Goal: Contribute content

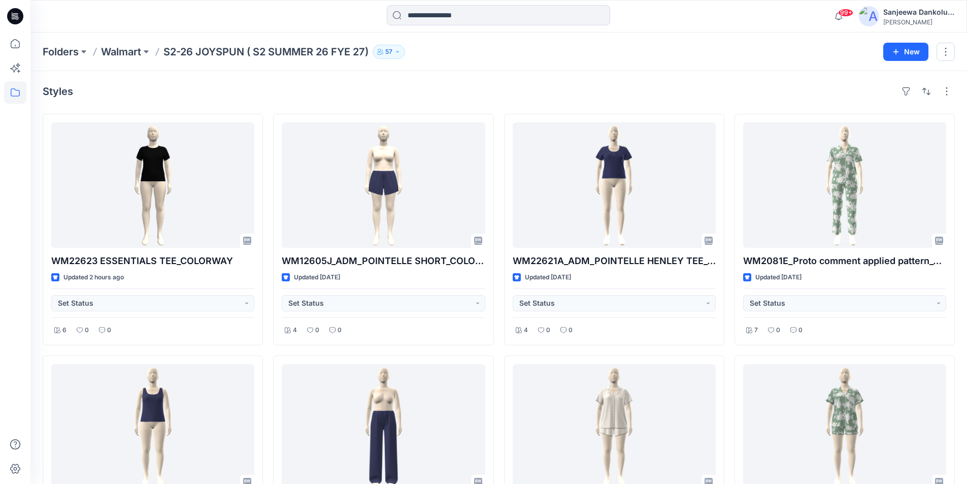
scroll to position [3110, 0]
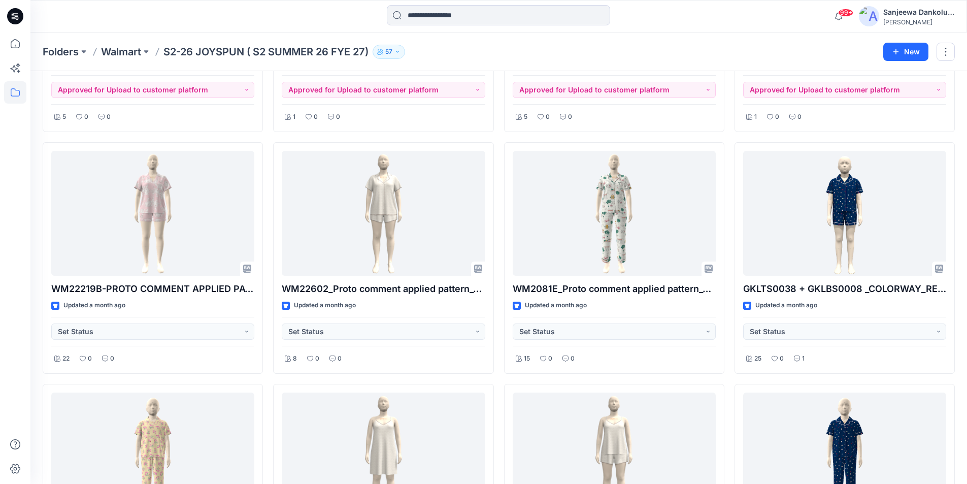
click at [11, 13] on icon at bounding box center [15, 16] width 16 height 16
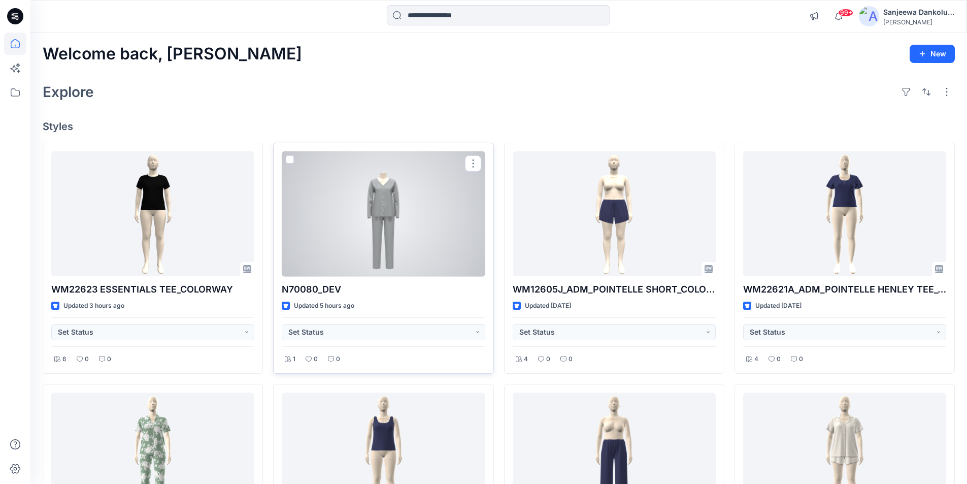
click at [329, 256] on div at bounding box center [383, 213] width 203 height 125
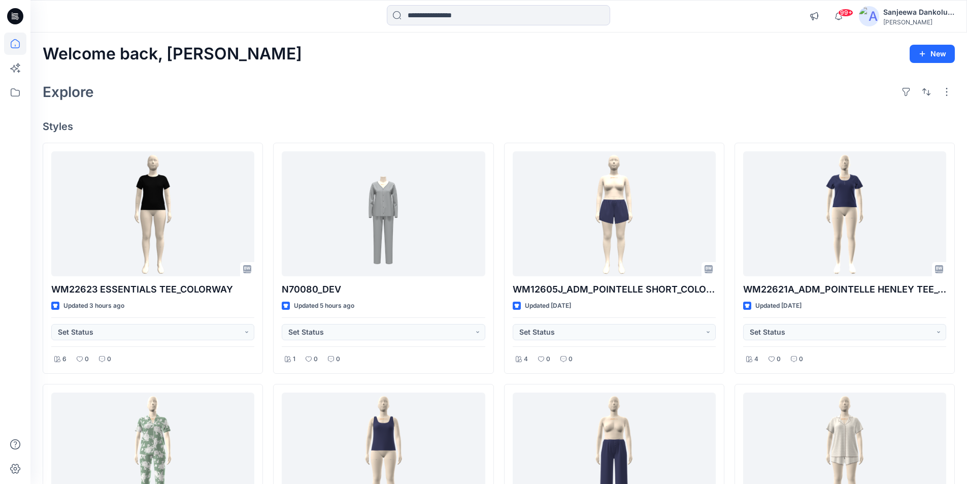
click at [11, 19] on icon at bounding box center [15, 16] width 16 height 16
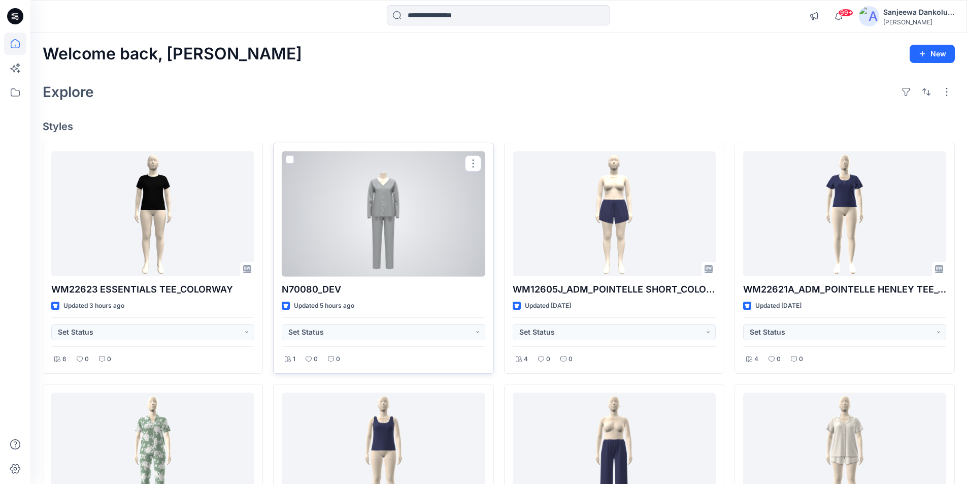
click at [414, 244] on div at bounding box center [383, 213] width 203 height 125
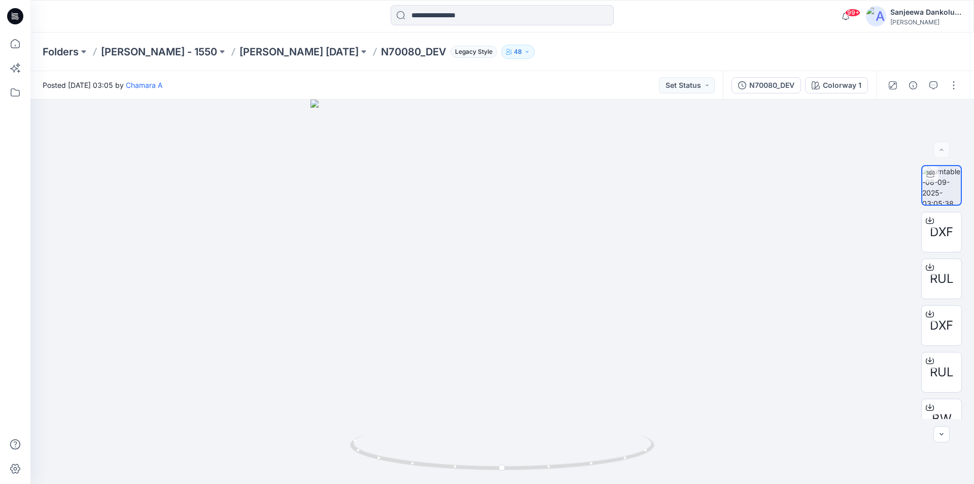
click at [10, 12] on icon at bounding box center [15, 16] width 16 height 16
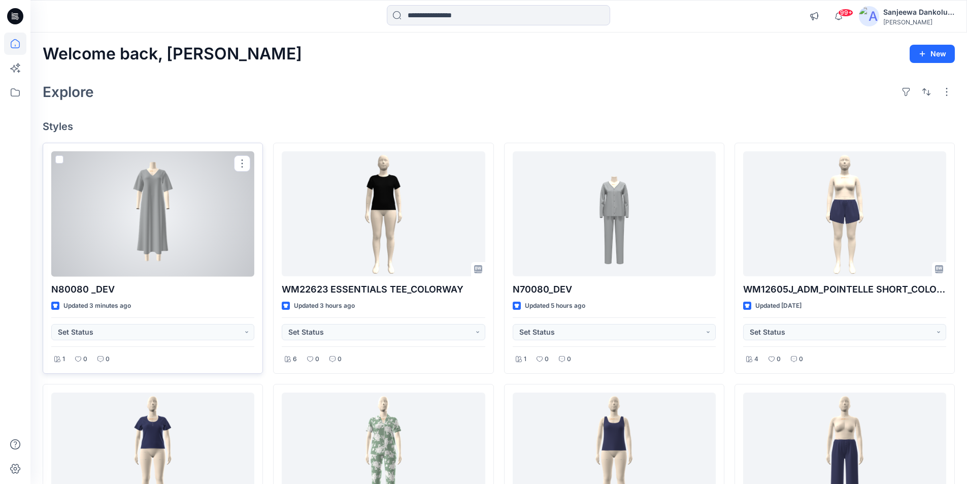
click at [126, 269] on div at bounding box center [152, 213] width 203 height 125
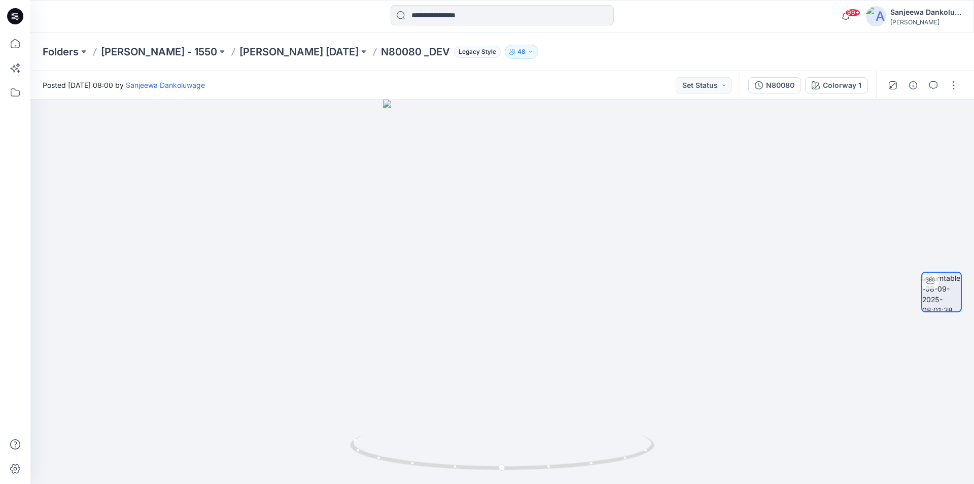
drag, startPoint x: 471, startPoint y: 321, endPoint x: 435, endPoint y: 488, distance: 170.8
click at [435, 483] on html "99+ Notifications Chamara A shared WM22623 ESSENTIALS TEE_COLORWAY in S2-26 JOY…" at bounding box center [487, 242] width 974 height 484
click at [11, 14] on icon at bounding box center [15, 16] width 16 height 16
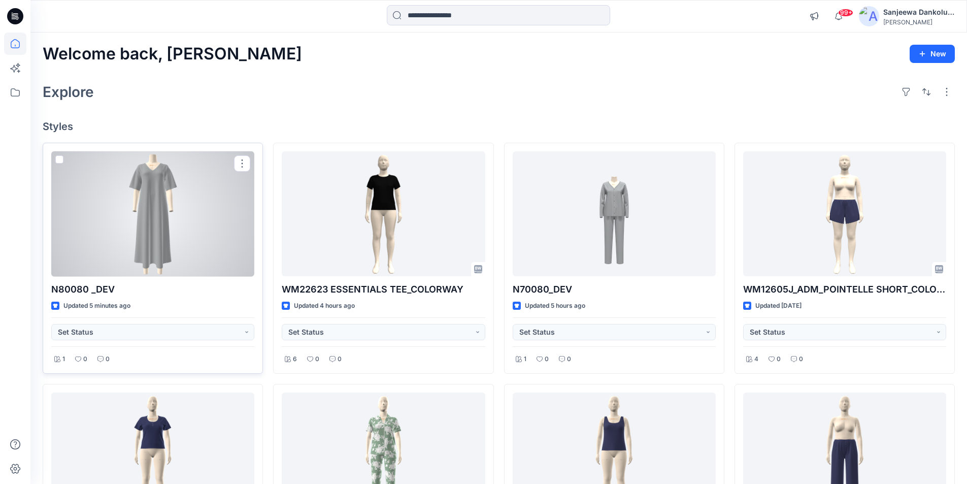
click at [147, 209] on div at bounding box center [152, 213] width 203 height 125
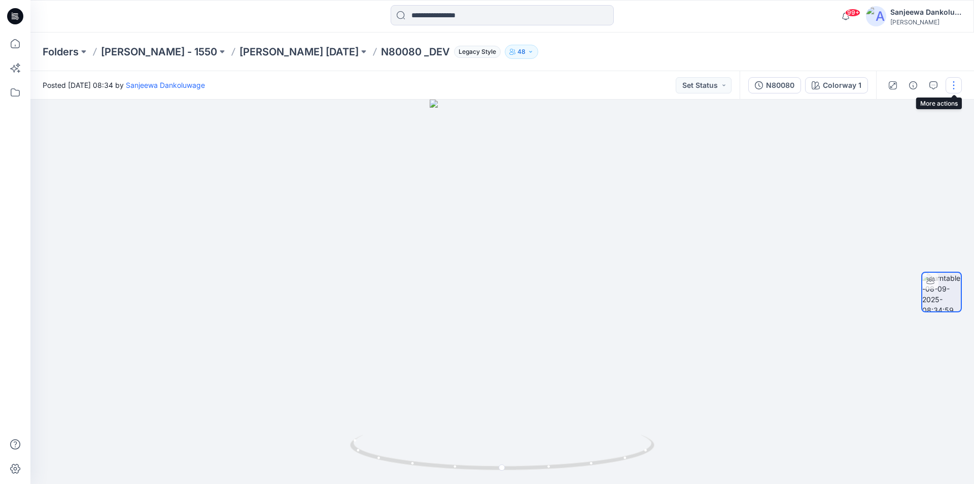
click at [954, 91] on button "button" at bounding box center [954, 85] width 16 height 16
click at [914, 111] on button "Edit" at bounding box center [911, 108] width 93 height 19
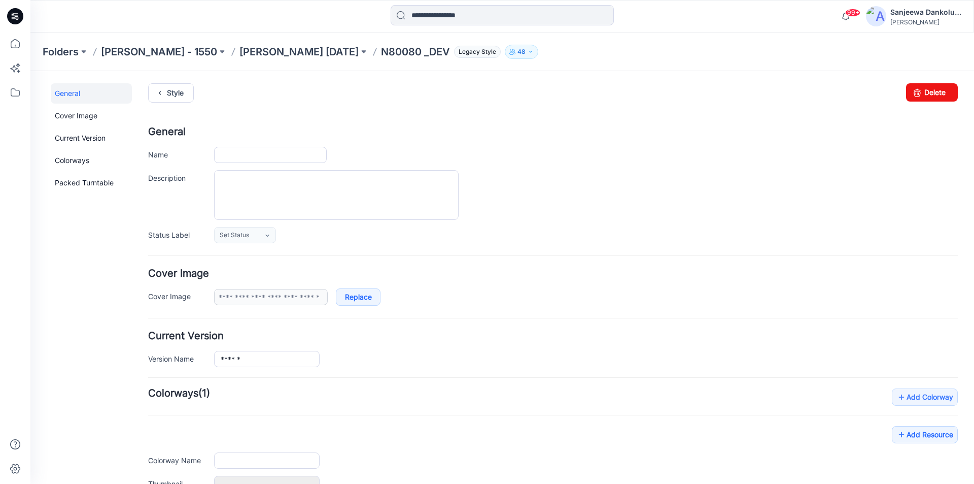
type input "**********"
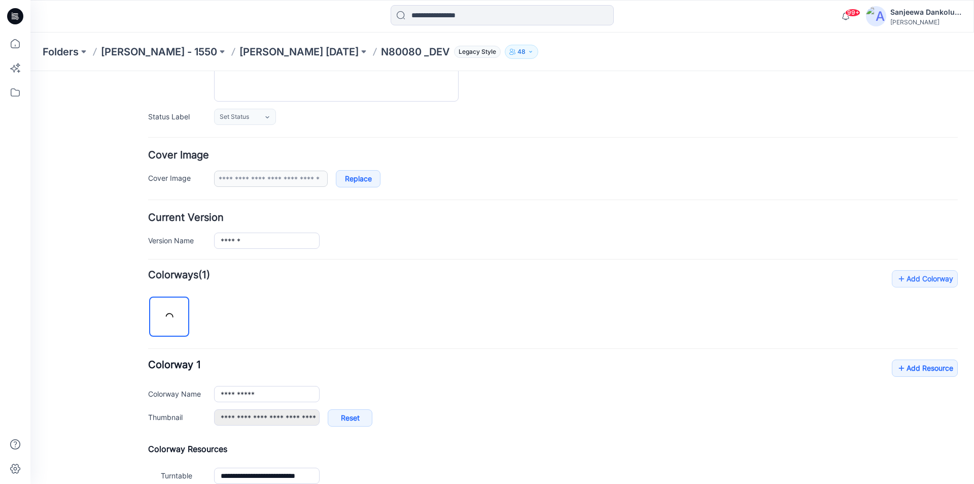
scroll to position [101, 0]
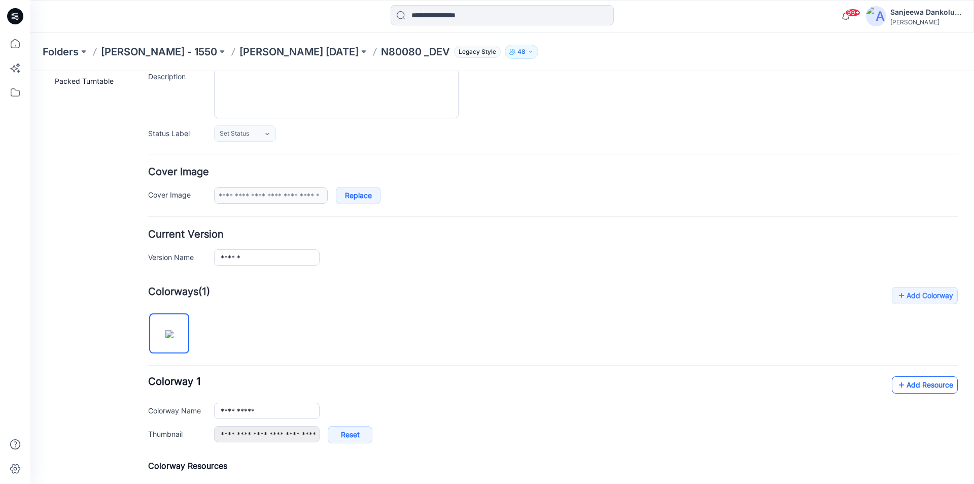
click at [907, 385] on link "Add Resource" at bounding box center [925, 384] width 66 height 17
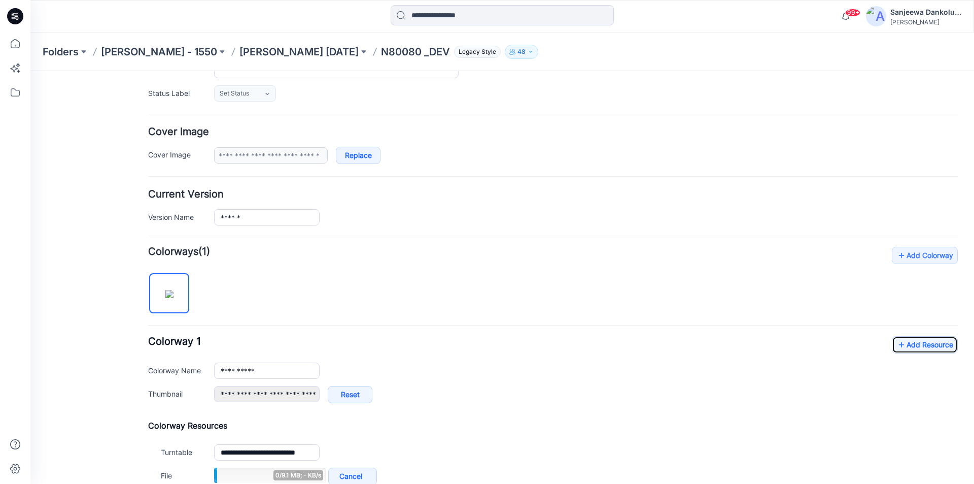
scroll to position [254, 0]
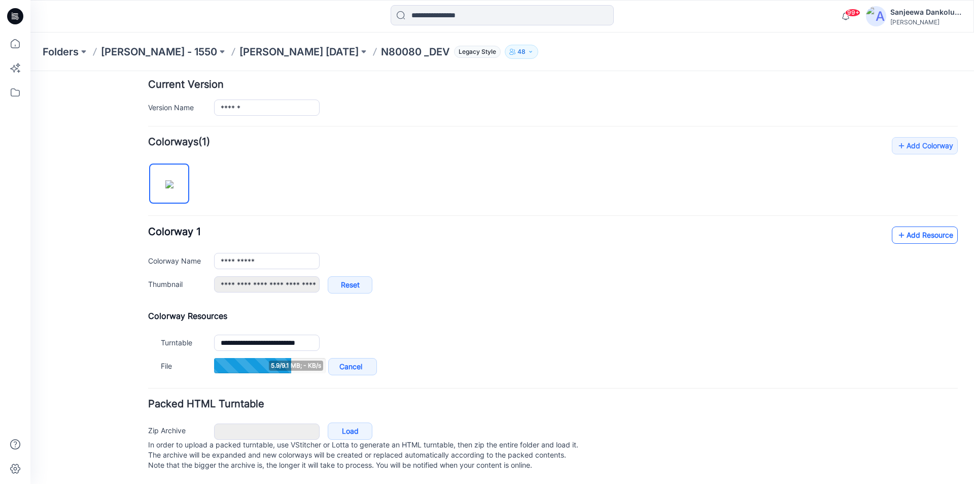
click at [925, 236] on link "Add Resource" at bounding box center [925, 234] width 66 height 17
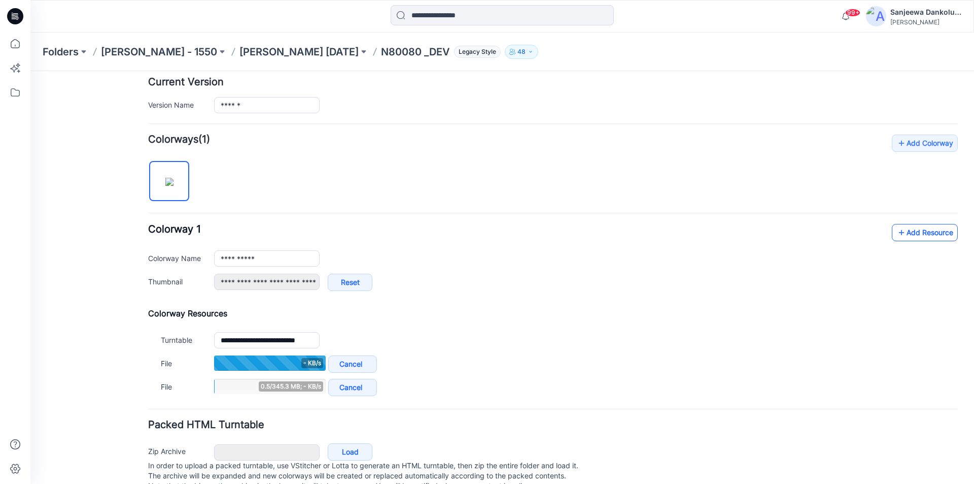
click at [916, 236] on link "Add Resource" at bounding box center [925, 232] width 66 height 17
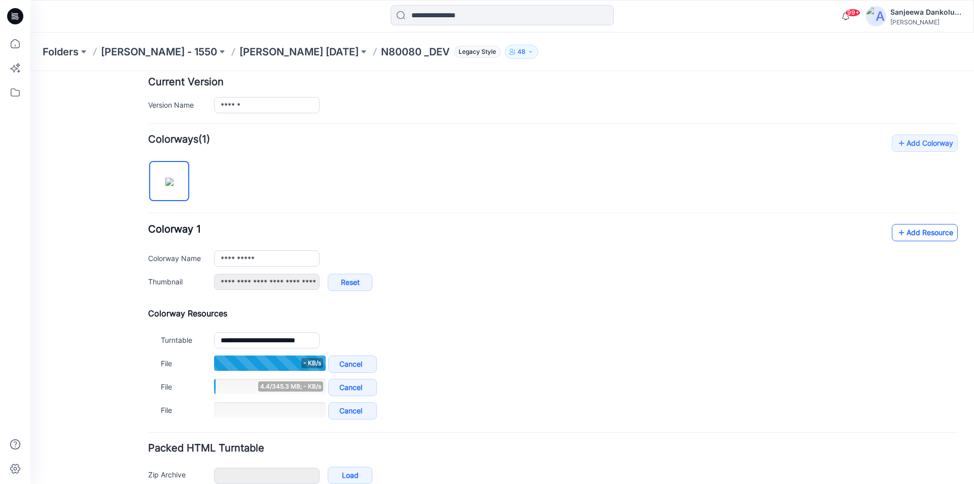
click at [928, 235] on link "Add Resource" at bounding box center [925, 232] width 66 height 17
